Goal: Task Accomplishment & Management: Manage account settings

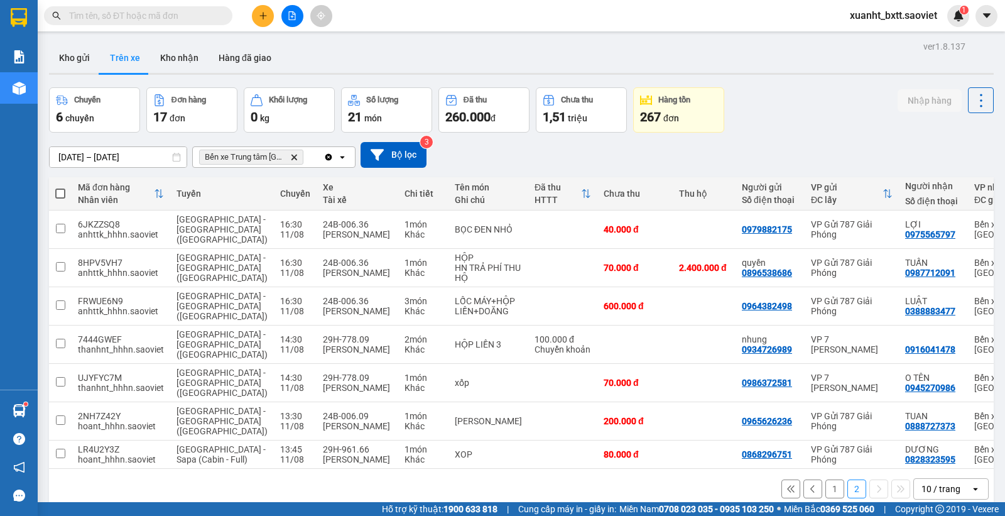
scroll to position [58, 0]
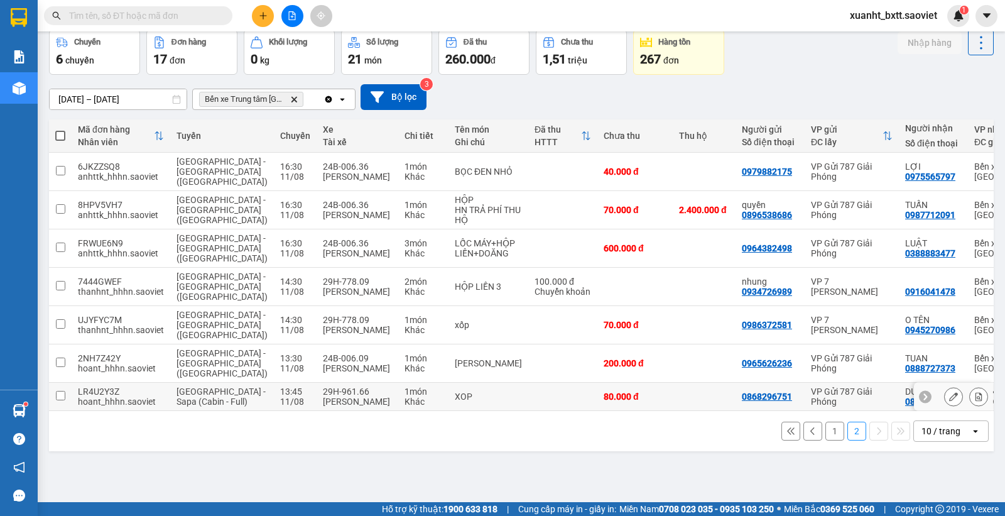
click at [975, 392] on icon at bounding box center [979, 396] width 9 height 9
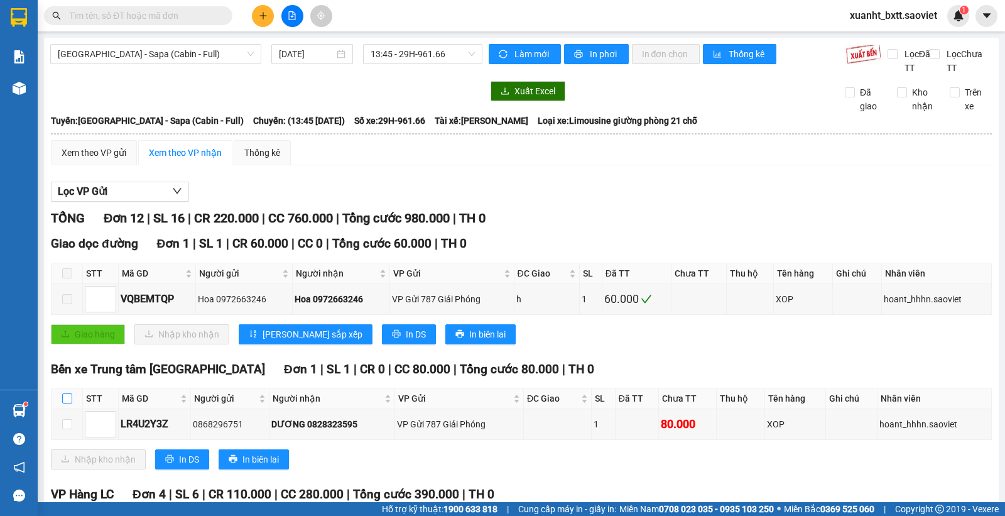
click at [62, 394] on label at bounding box center [67, 398] width 10 height 14
click at [62, 394] on input "checkbox" at bounding box center [67, 398] width 10 height 10
checkbox input "true"
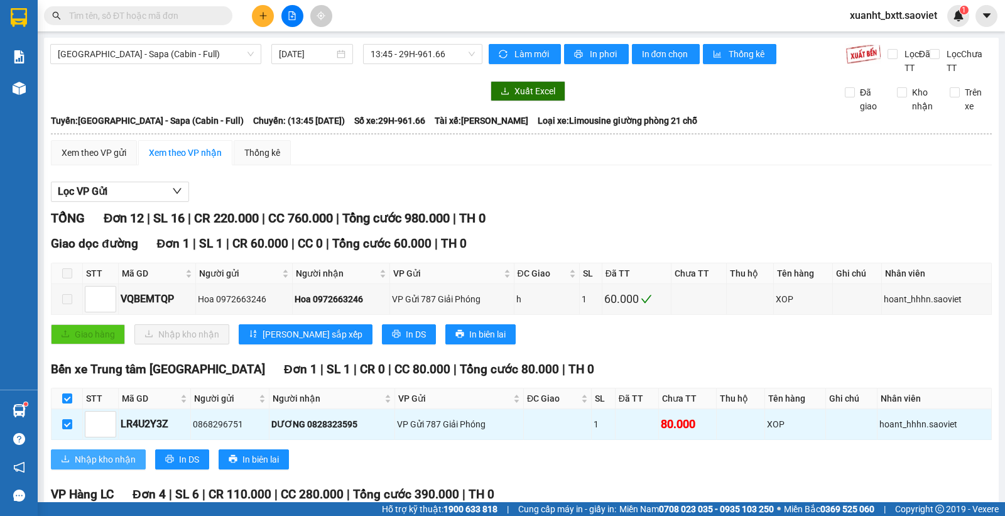
click at [74, 452] on button "Nhập kho nhận" at bounding box center [98, 459] width 95 height 20
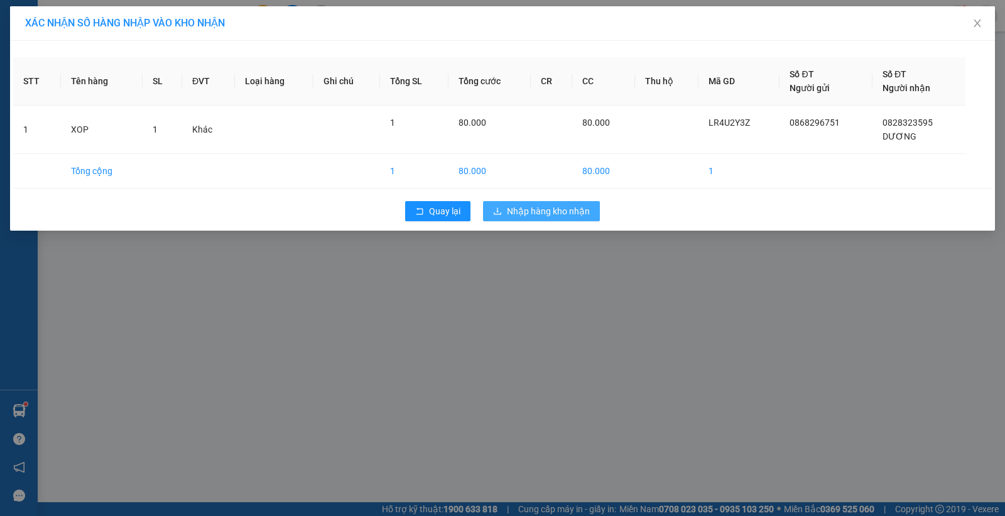
click at [566, 217] on span "Nhập hàng kho nhận" at bounding box center [548, 211] width 83 height 14
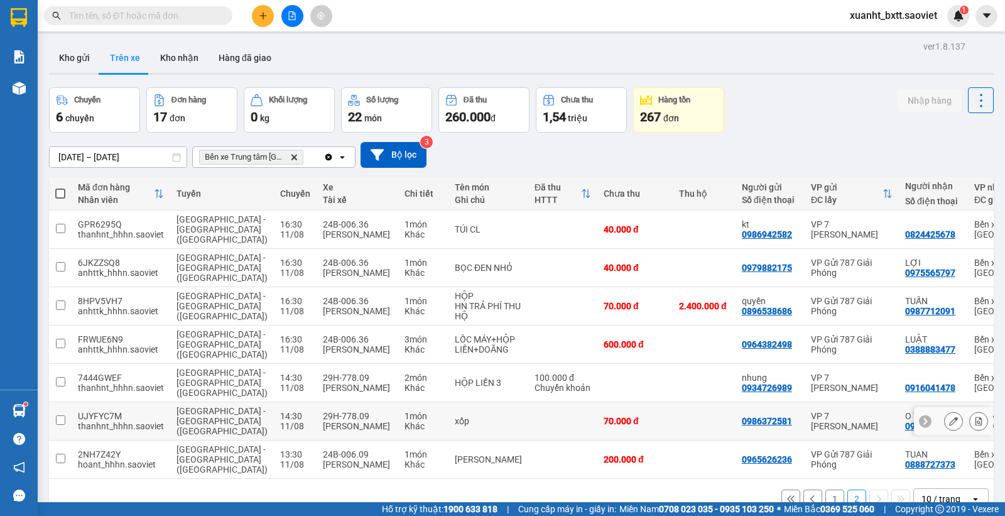
click at [528, 406] on td at bounding box center [562, 421] width 69 height 38
checkbox input "true"
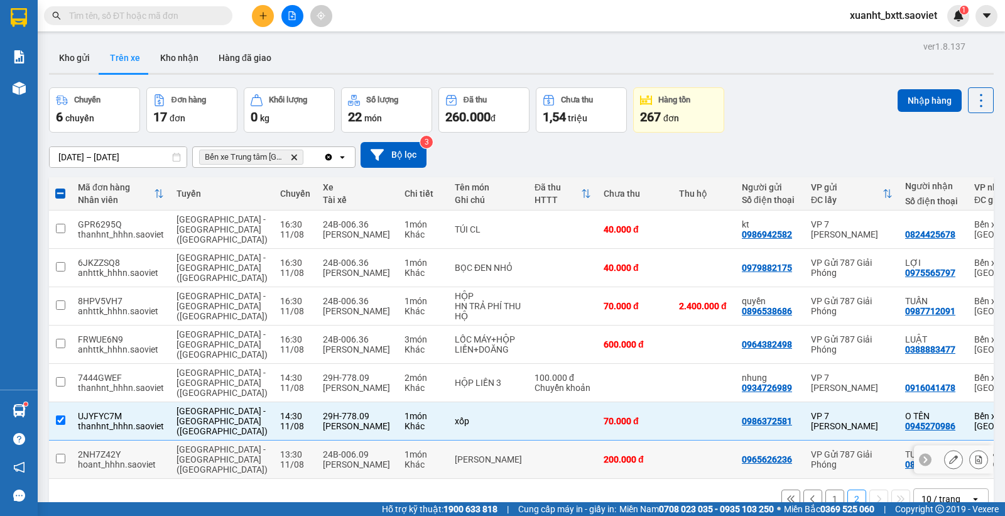
click at [528, 441] on td at bounding box center [562, 460] width 69 height 38
checkbox input "true"
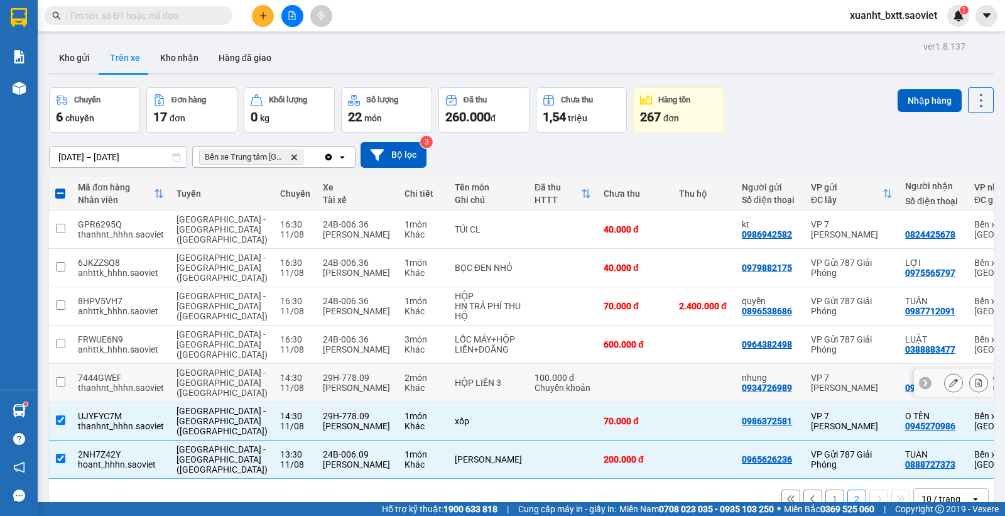
click at [535, 373] on div "100.000 đ" at bounding box center [563, 378] width 57 height 10
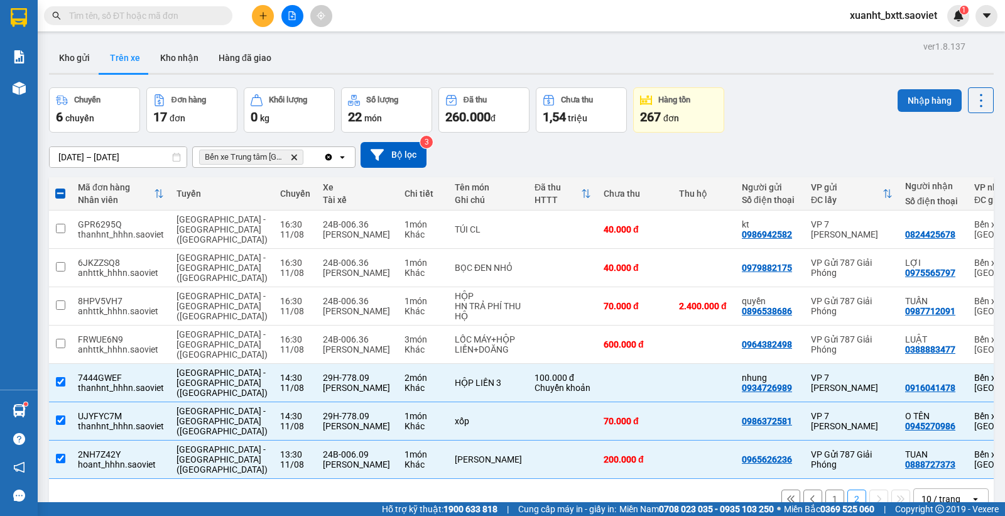
click at [898, 104] on button "Nhập hàng" at bounding box center [930, 100] width 64 height 23
checkbox input "false"
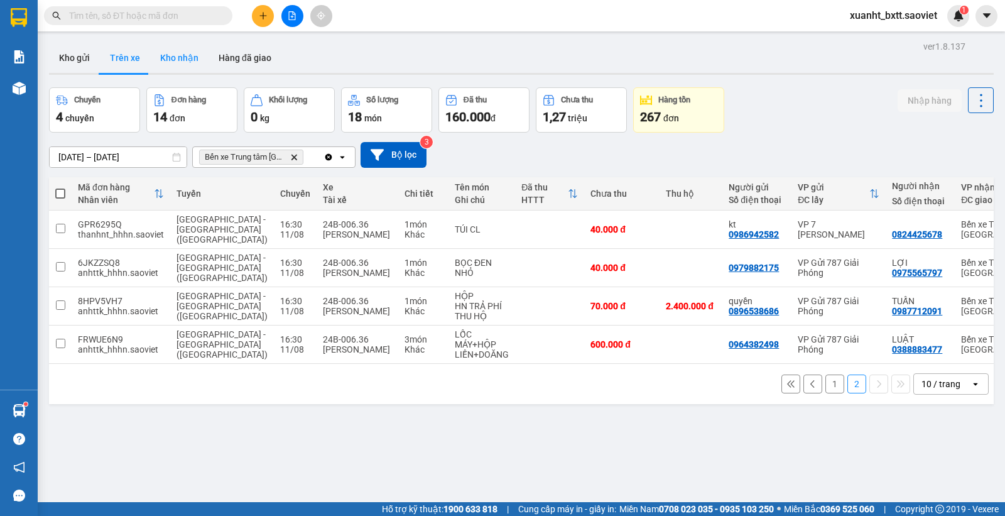
click at [177, 52] on button "Kho nhận" at bounding box center [179, 58] width 58 height 30
type input "[DATE] – [DATE]"
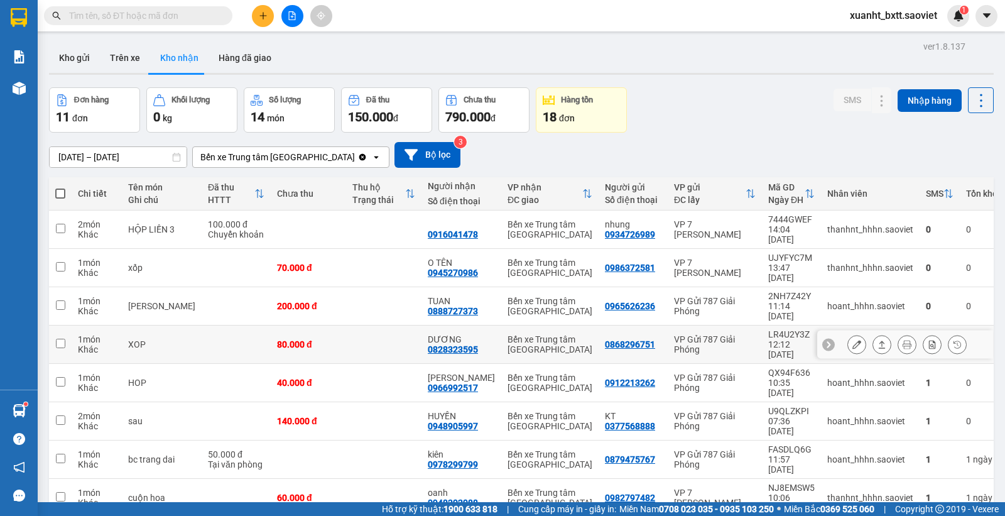
drag, startPoint x: 554, startPoint y: 300, endPoint x: 562, endPoint y: 275, distance: 26.6
click at [555, 334] on div "Bến xe Trung tâm [GEOGRAPHIC_DATA]" at bounding box center [550, 344] width 85 height 20
checkbox input "true"
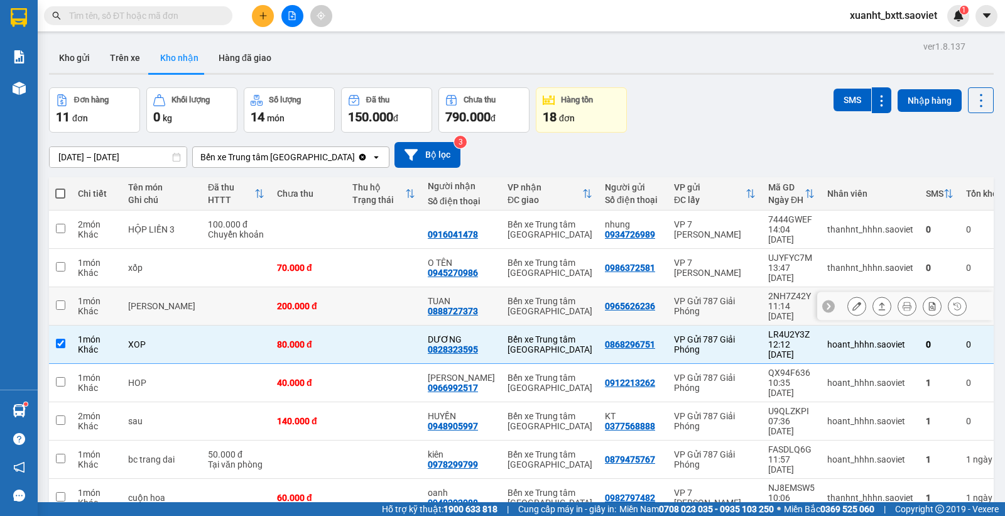
click at [562, 296] on div "Bến xe Trung tâm [GEOGRAPHIC_DATA]" at bounding box center [550, 306] width 85 height 20
checkbox input "true"
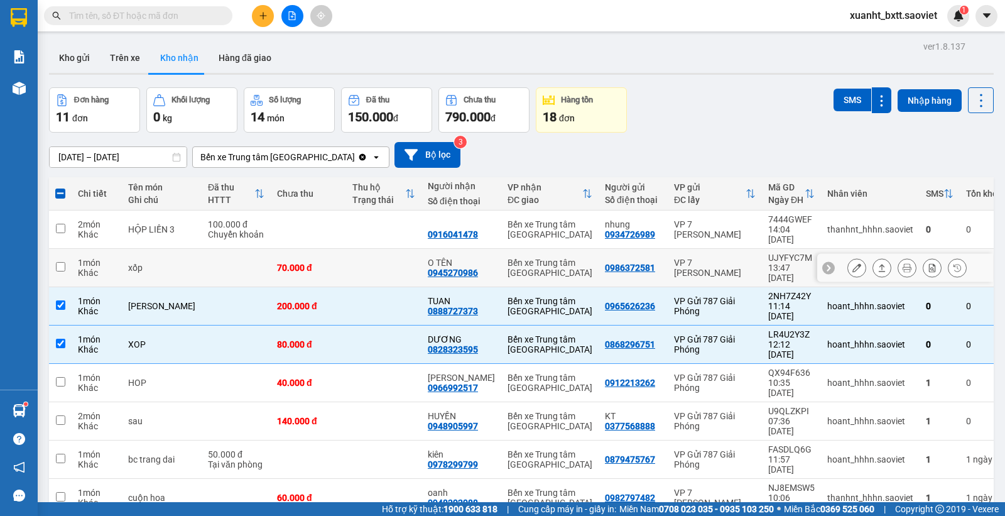
click at [564, 260] on div "Bến xe Trung tâm [GEOGRAPHIC_DATA]" at bounding box center [550, 268] width 85 height 20
checkbox input "true"
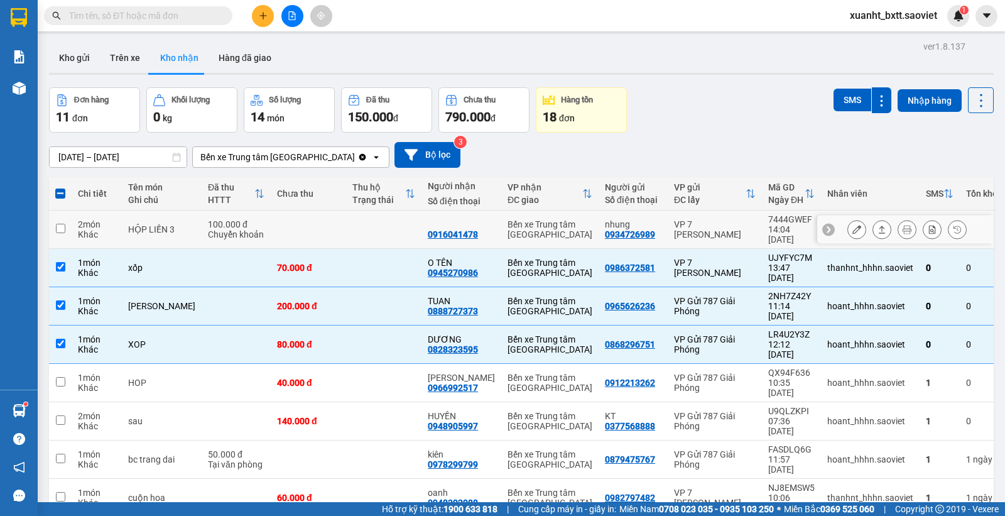
click at [567, 225] on td "Bến xe Trung tâm [GEOGRAPHIC_DATA]" at bounding box center [549, 230] width 97 height 38
checkbox input "true"
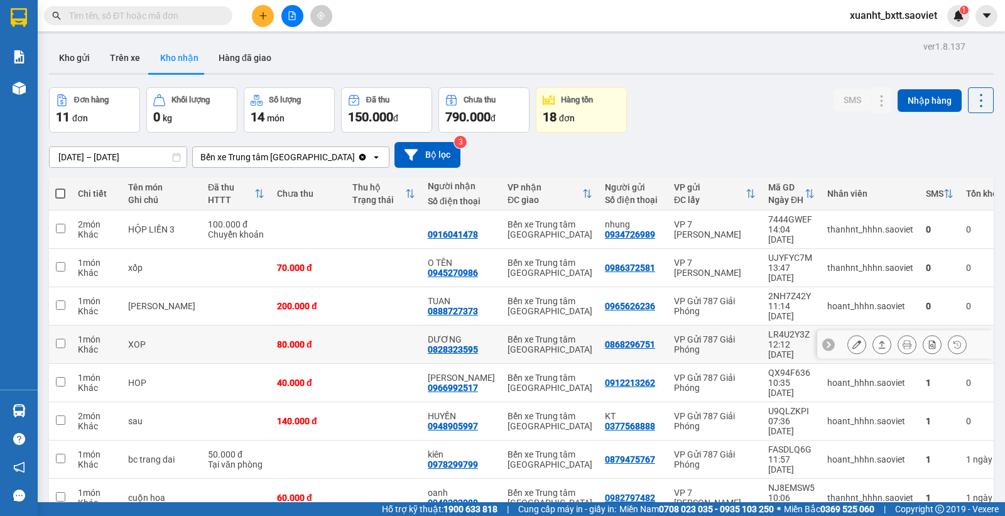
click at [346, 326] on td at bounding box center [383, 345] width 75 height 38
checkbox input "true"
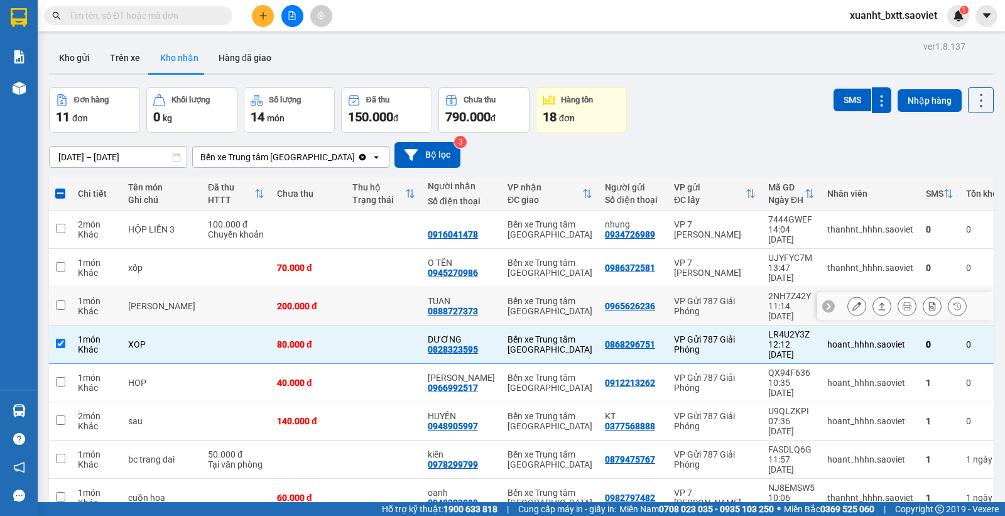
click at [346, 287] on td at bounding box center [383, 306] width 75 height 38
checkbox input "true"
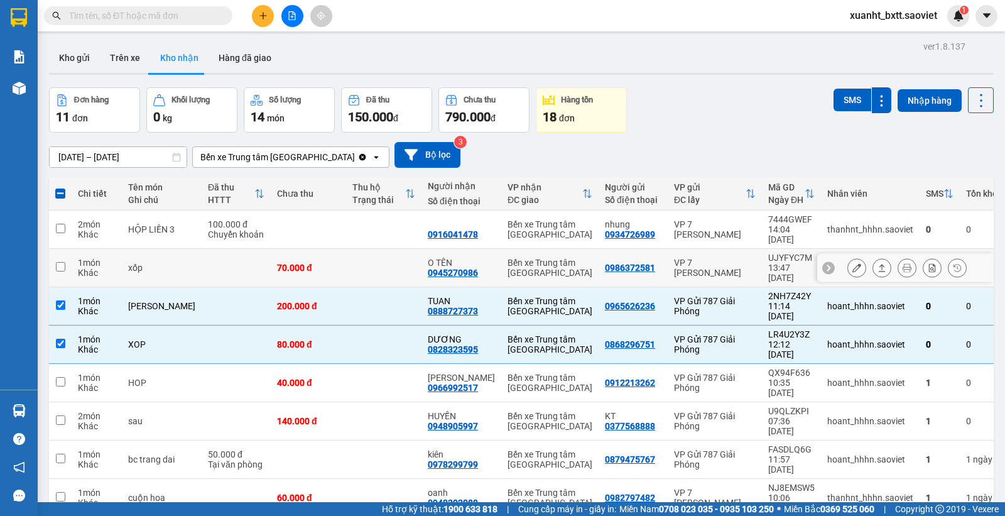
click at [350, 260] on td at bounding box center [383, 268] width 75 height 38
checkbox input "true"
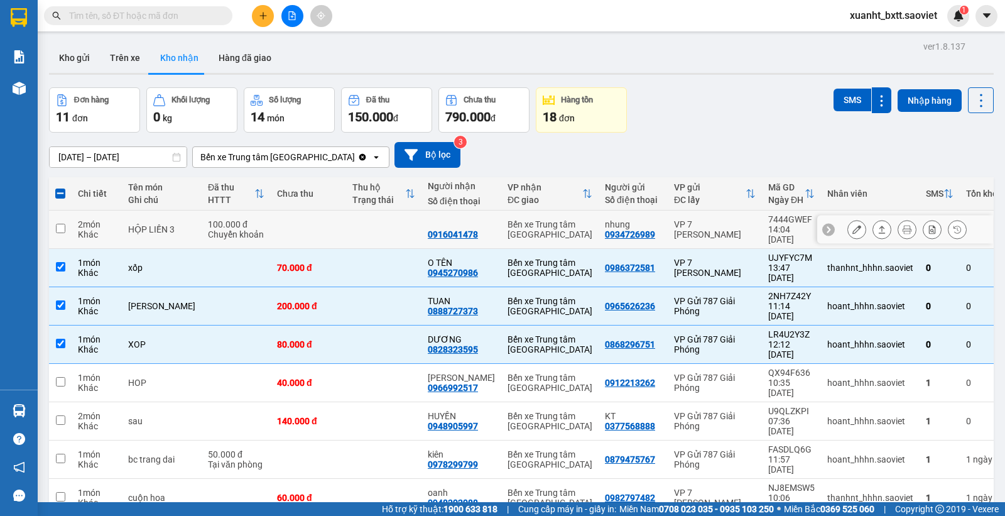
click at [352, 224] on td at bounding box center [383, 230] width 75 height 38
checkbox input "true"
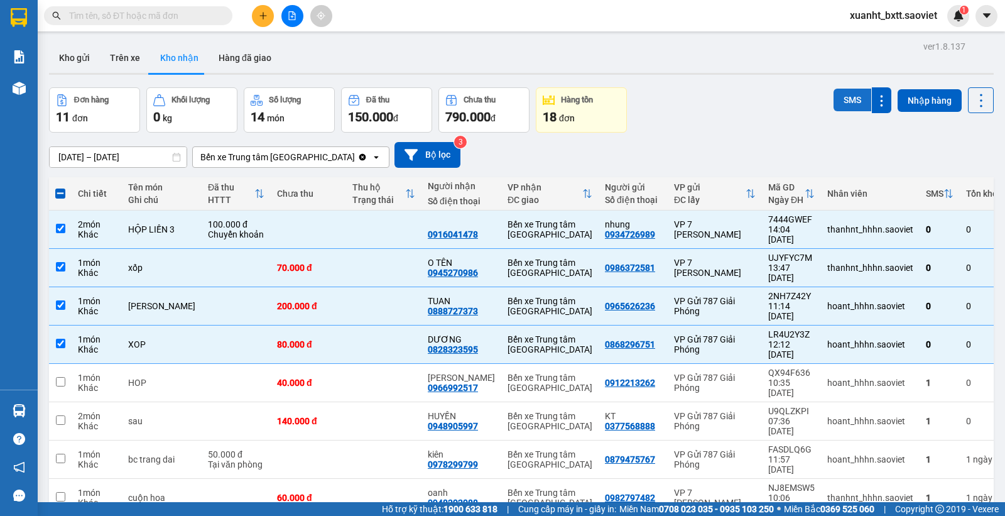
click at [836, 99] on button "SMS" at bounding box center [853, 100] width 38 height 23
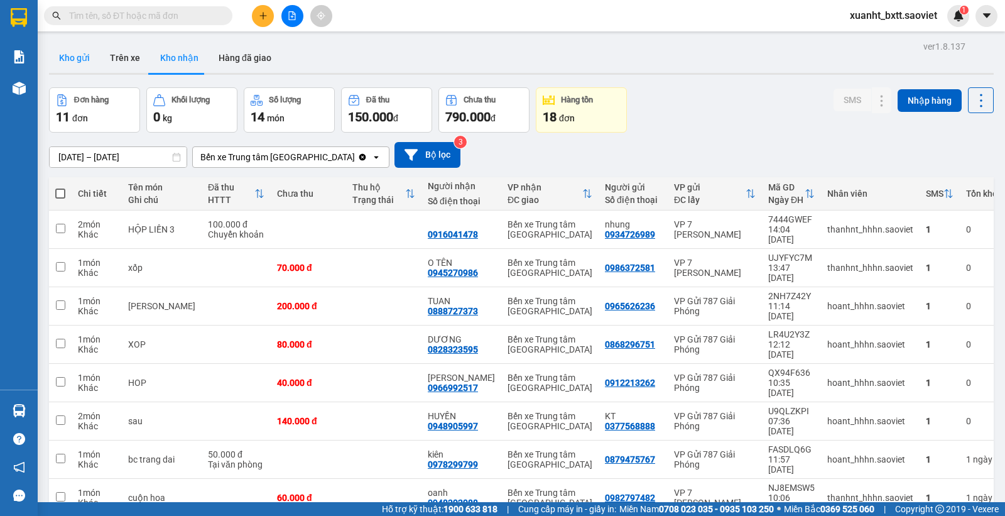
click at [75, 54] on button "Kho gửi" at bounding box center [74, 58] width 51 height 30
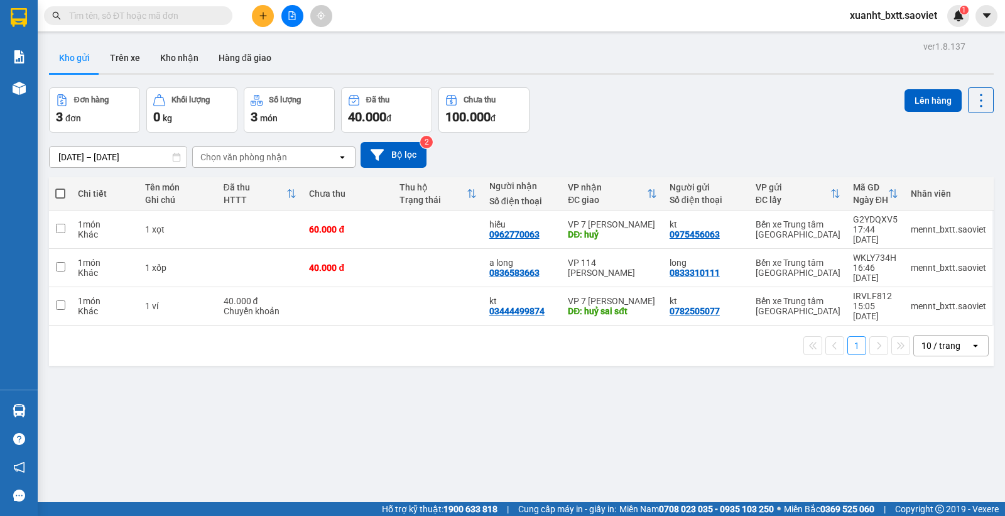
click at [717, 123] on div "Đơn hàng 3 đơn Khối lượng 0 kg Số lượng 3 món Đã thu 40.000 đ Chưa thu 100.000 …" at bounding box center [521, 109] width 945 height 45
drag, startPoint x: 175, startPoint y: 52, endPoint x: 175, endPoint y: 41, distance: 10.7
click at [175, 43] on button "Kho nhận" at bounding box center [179, 58] width 58 height 30
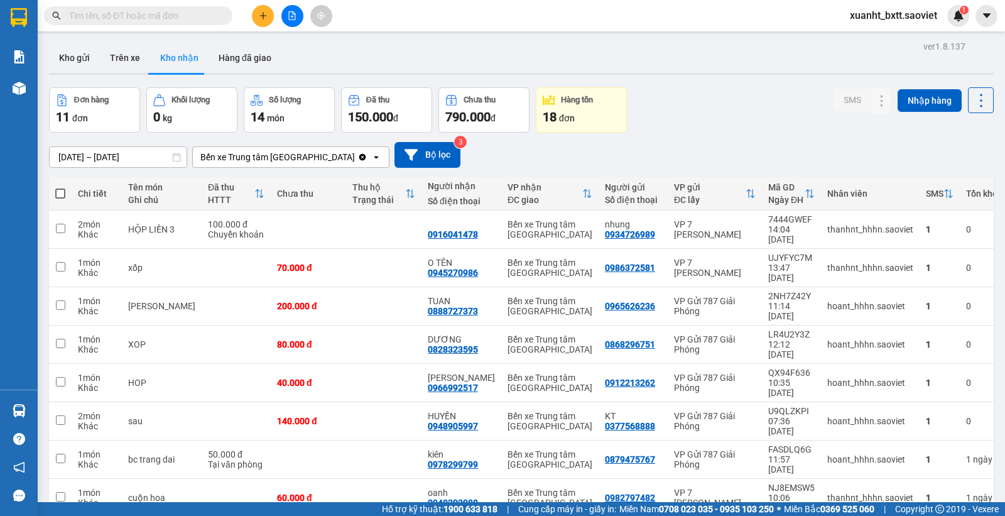
click at [645, 111] on div "Đơn hàng 11 đơn Khối lượng 0 kg Số lượng 14 món Đã thu 150.000 đ Chưa thu 790.0…" at bounding box center [521, 109] width 945 height 45
click at [74, 58] on button "Kho gửi" at bounding box center [74, 58] width 51 height 30
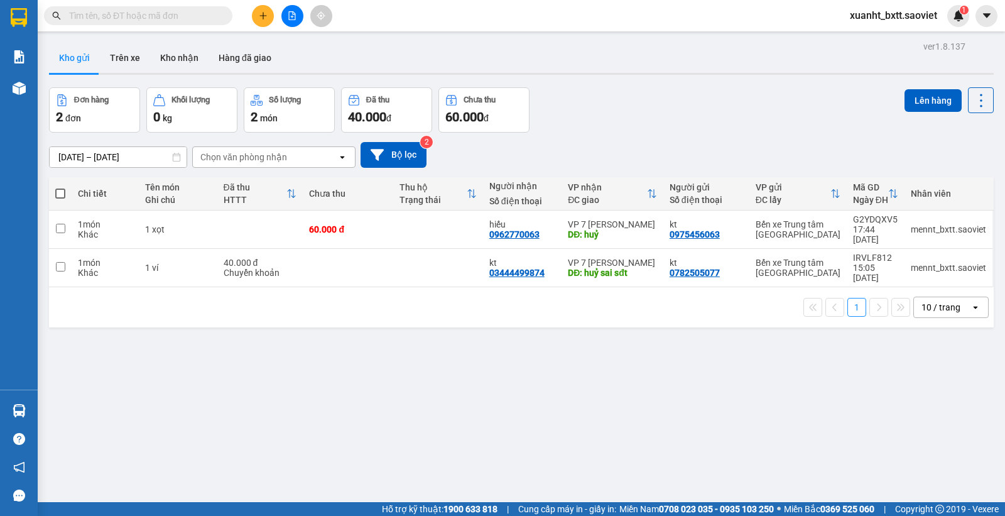
click at [670, 99] on div "Đơn hàng 2 đơn Khối lượng 0 kg Số lượng 2 món Đã thu 40.000 đ Chưa thu 60.000 đ…" at bounding box center [521, 109] width 945 height 45
click at [664, 134] on div "[DATE] – [DATE] Press the down arrow key to interact with the calendar and sele…" at bounding box center [521, 155] width 945 height 45
click at [167, 48] on button "Kho nhận" at bounding box center [179, 58] width 58 height 30
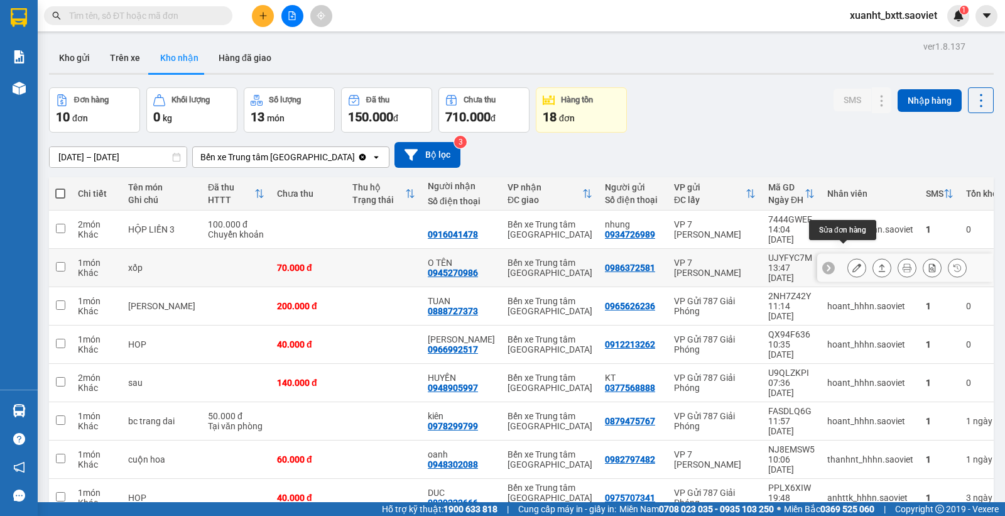
click at [853, 263] on icon at bounding box center [857, 267] width 9 height 9
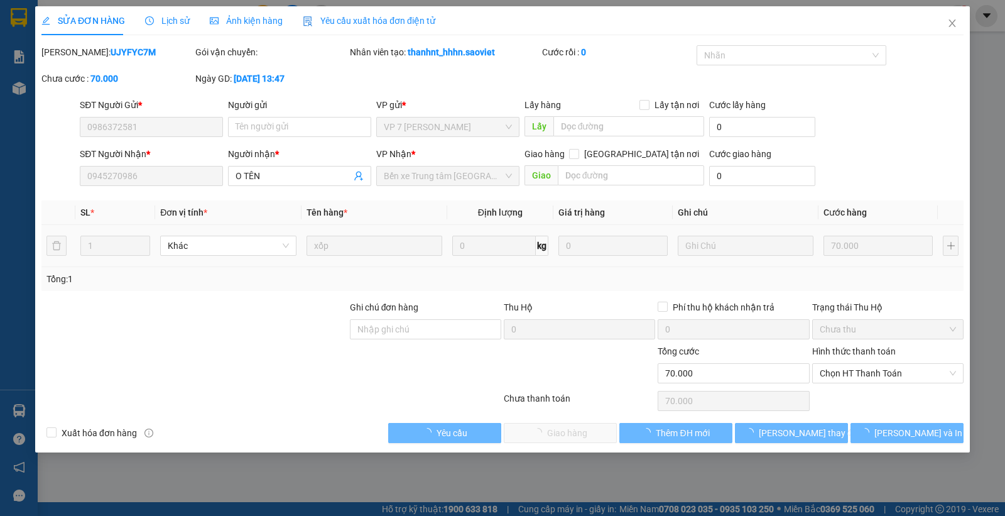
type input "0986372581"
type input "0945270986"
type input "O TÊN"
type input "70.000"
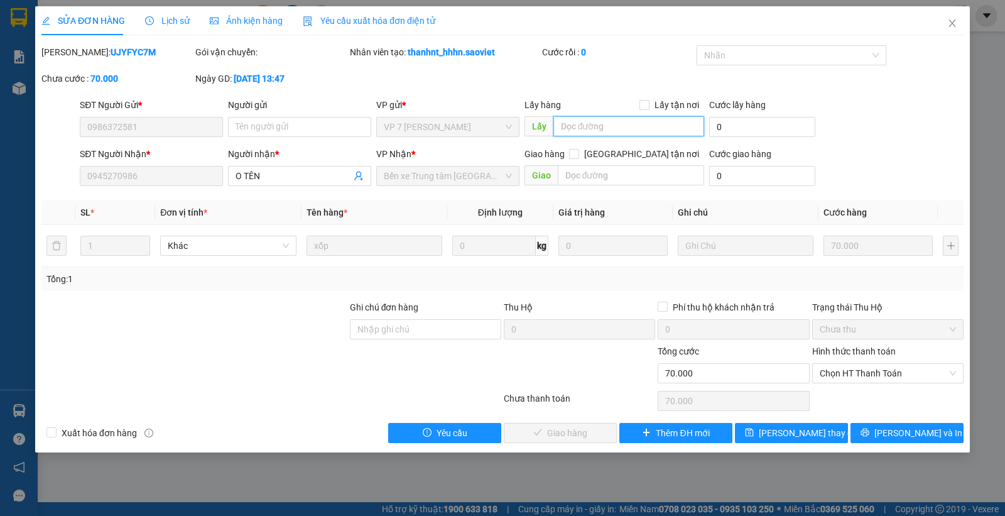
click at [576, 128] on input "text" at bounding box center [629, 126] width 151 height 20
type input "KHÁCH LẤY LC GỦI 1196"
click at [816, 429] on span "[PERSON_NAME] thay đổi" at bounding box center [809, 433] width 101 height 14
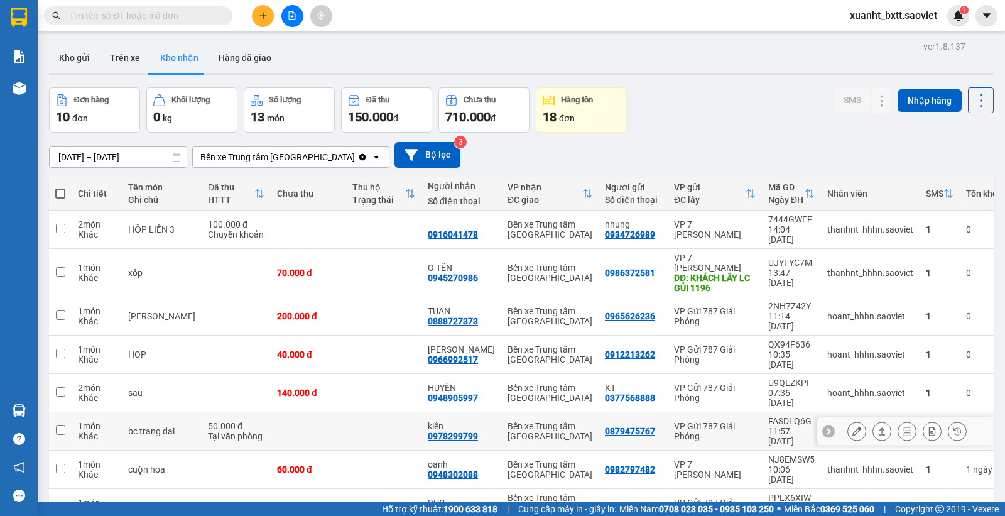
click at [824, 417] on div at bounding box center [906, 431] width 176 height 28
click at [743, 99] on div "Đơn hàng 10 đơn Khối lượng 0 kg Số lượng 13 món Đã thu 150.000 đ Chưa thu 710.0…" at bounding box center [521, 109] width 945 height 45
